Goal: Task Accomplishment & Management: Complete application form

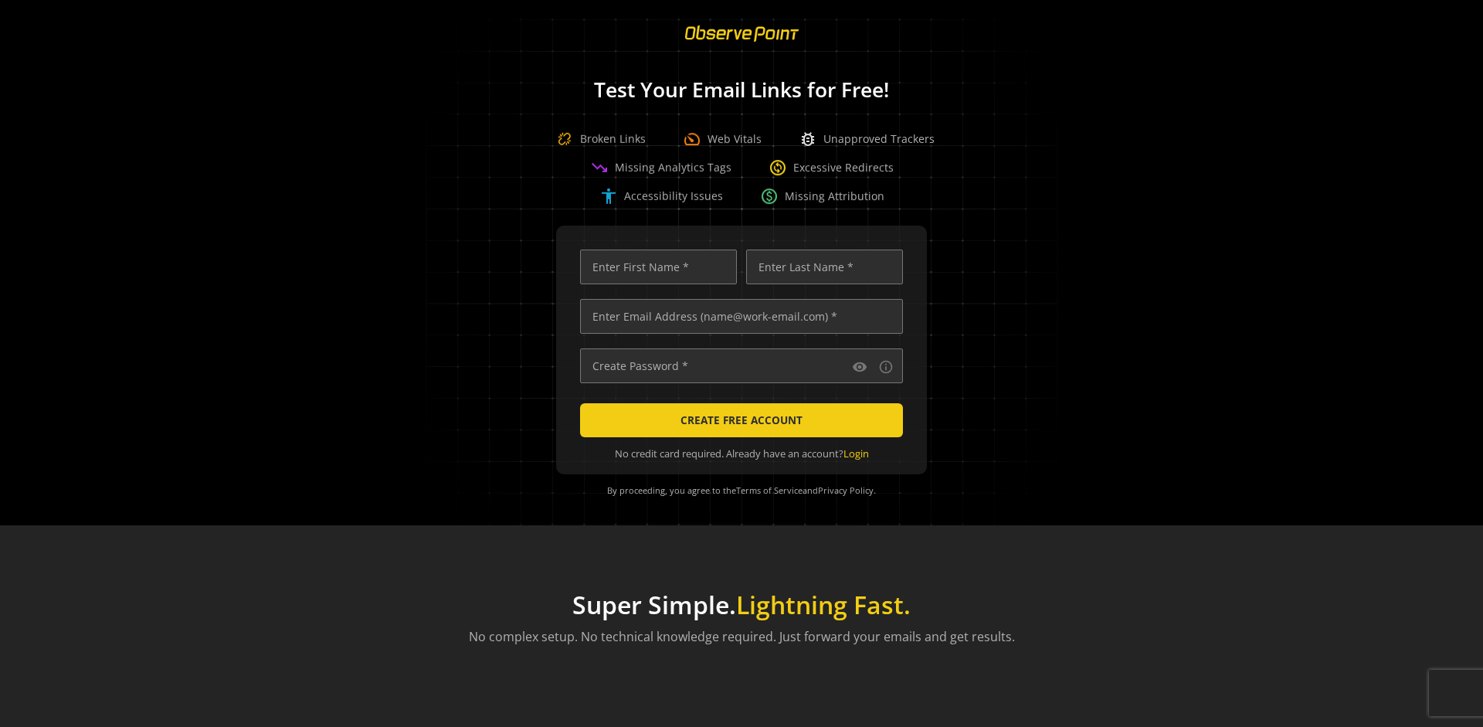
scroll to position [0, 4996]
click at [737, 316] on input "text" at bounding box center [741, 316] width 323 height 35
type input "[EMAIL_ADDRESS][DOMAIN_NAME]"
click at [654, 266] on input "text" at bounding box center [658, 266] width 157 height 35
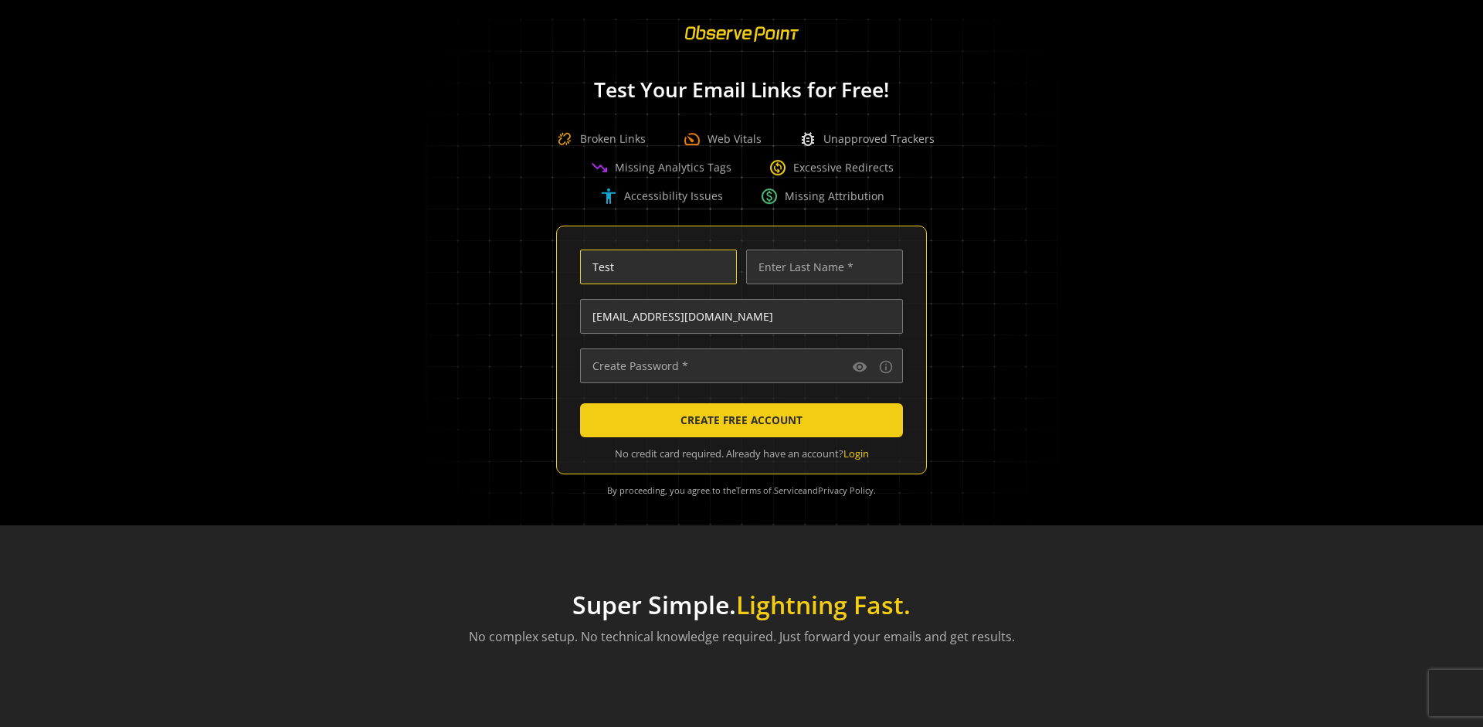
type input "Test"
click at [820, 266] on input "text" at bounding box center [824, 266] width 157 height 35
type input "Test"
click at [737, 365] on input "text" at bounding box center [741, 365] width 323 height 35
type input "••••••••••••••"
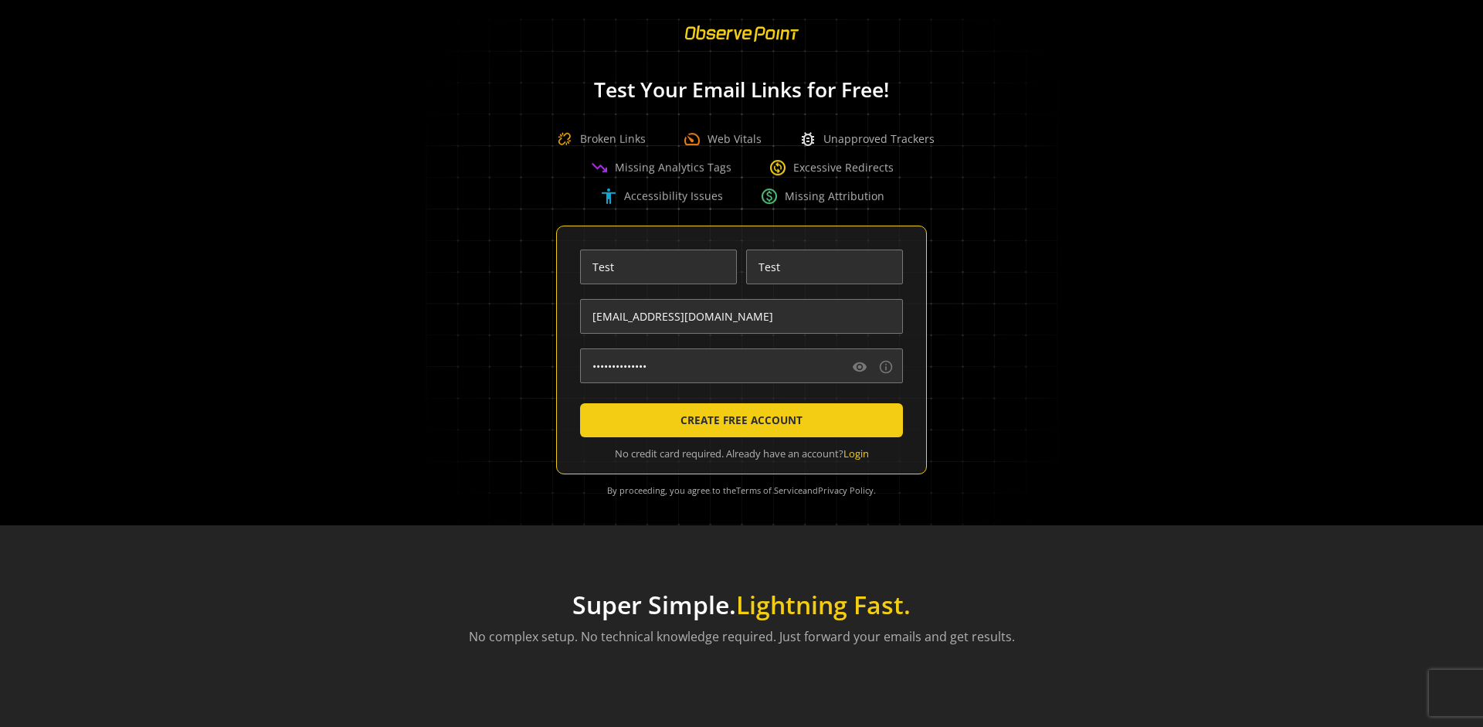
click at [737, 420] on span "CREATE FREE ACCOUNT" at bounding box center [741, 420] width 122 height 28
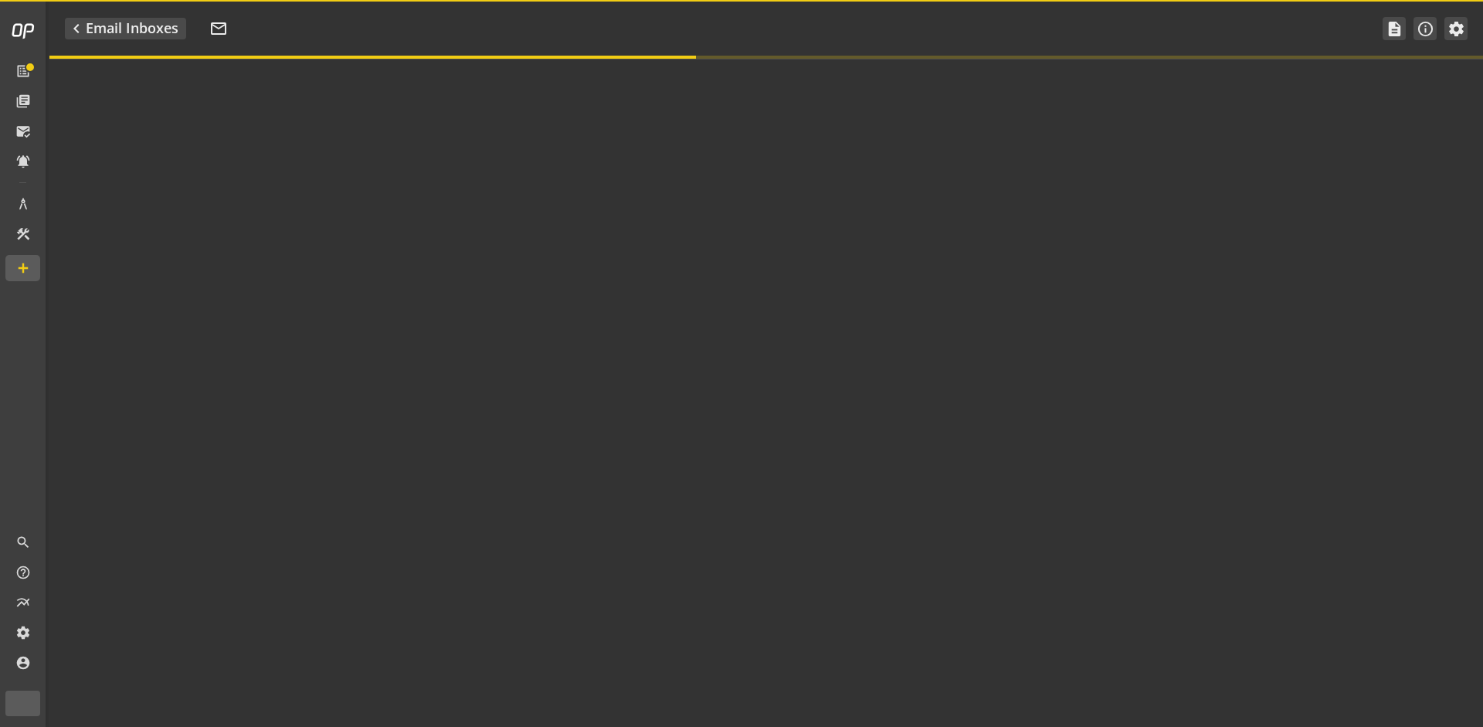
type textarea "Welcome to ObservePoint! This is your default email inbox for testing."
